Goal: Task Accomplishment & Management: Use online tool/utility

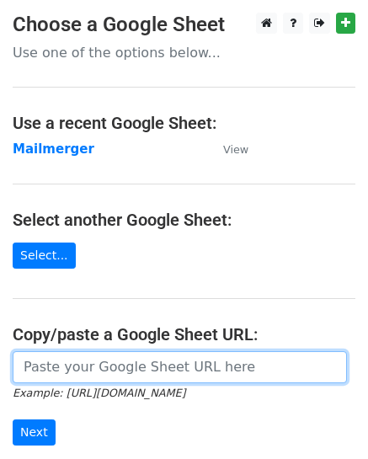
click at [117, 359] on input "url" at bounding box center [180, 367] width 334 height 32
paste input "[URL][DOMAIN_NAME]"
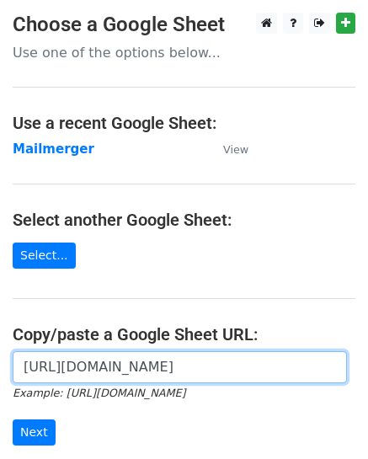
scroll to position [207, 0]
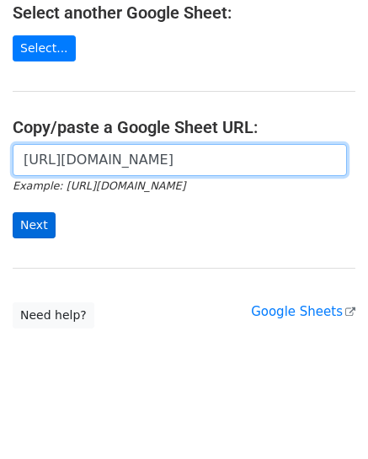
type input "[URL][DOMAIN_NAME]"
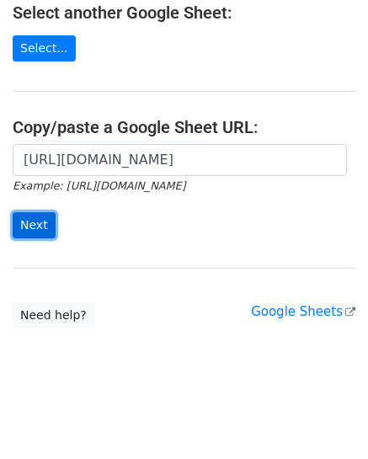
scroll to position [0, 0]
click at [32, 222] on input "Next" at bounding box center [34, 225] width 43 height 26
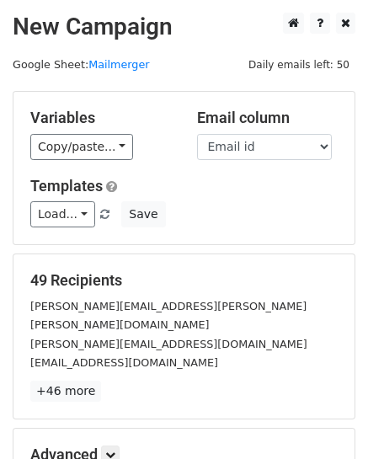
click at [182, 269] on div "49 Recipients omar.mohammad@roche.com thanesh.ramaswamy@sivantos.com alba_figue…" at bounding box center [183, 336] width 341 height 164
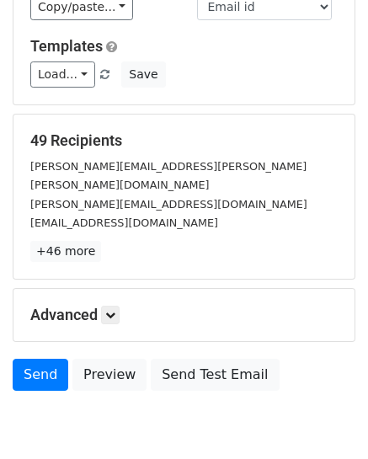
scroll to position [192, 0]
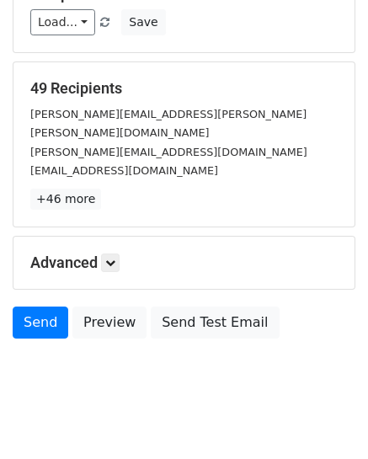
drag, startPoint x: 182, startPoint y: 269, endPoint x: 74, endPoint y: 364, distance: 143.7
click at [74, 364] on body "New Campaign Daily emails left: 50 Google Sheet: Mailmerger Variables Copy/past…" at bounding box center [184, 118] width 368 height 594
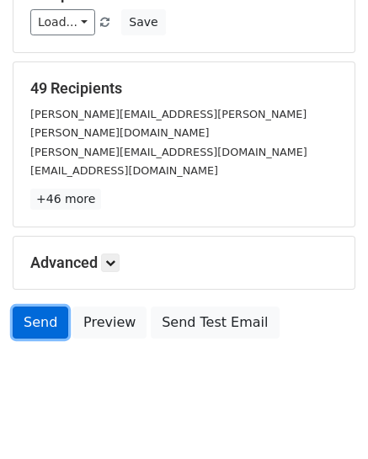
click at [44, 306] on link "Send" at bounding box center [41, 322] width 56 height 32
